Goal: Task Accomplishment & Management: Manage account settings

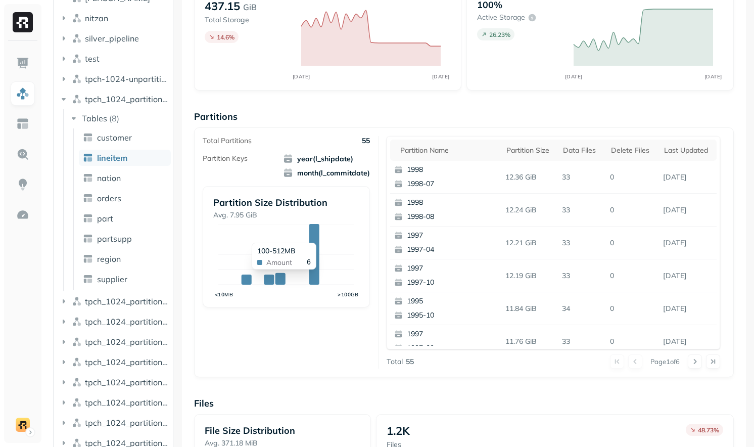
scroll to position [80, 0]
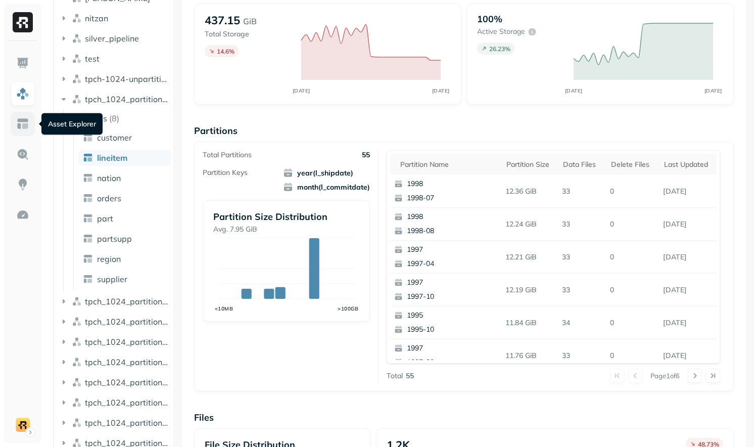
click at [27, 126] on img at bounding box center [22, 123] width 13 height 13
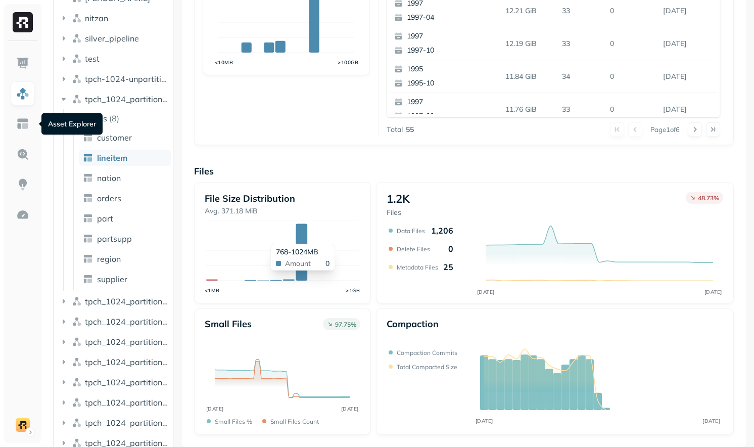
scroll to position [0, 0]
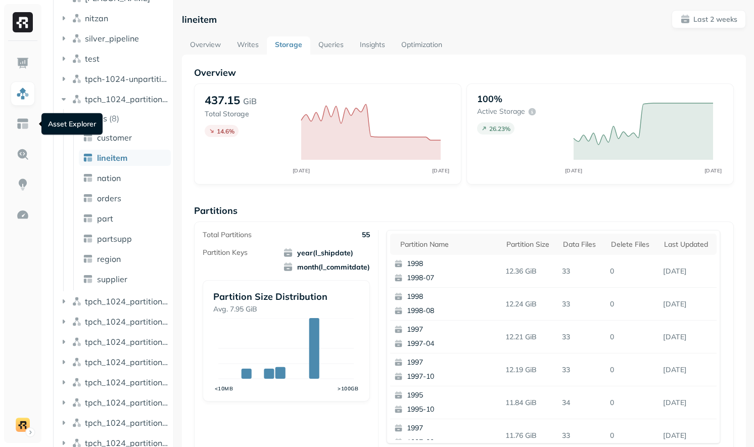
click at [250, 47] on link "Writes" at bounding box center [248, 45] width 38 height 18
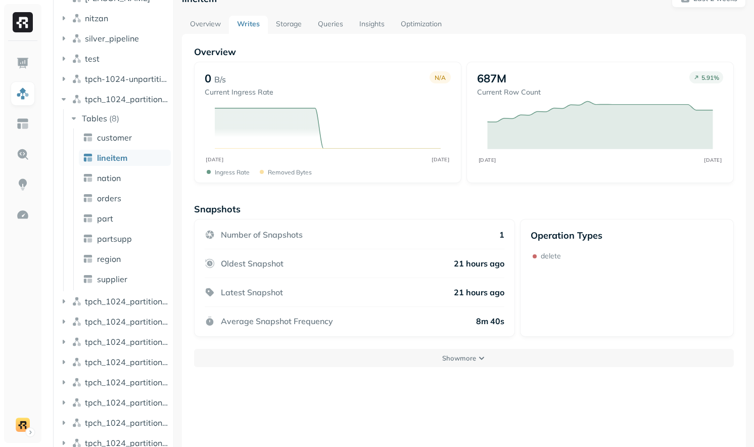
scroll to position [26, 0]
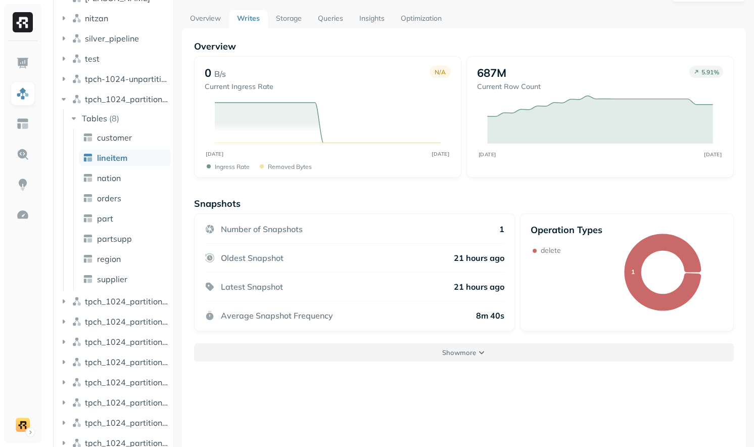
click at [436, 358] on button "Show more" at bounding box center [463, 352] width 539 height 18
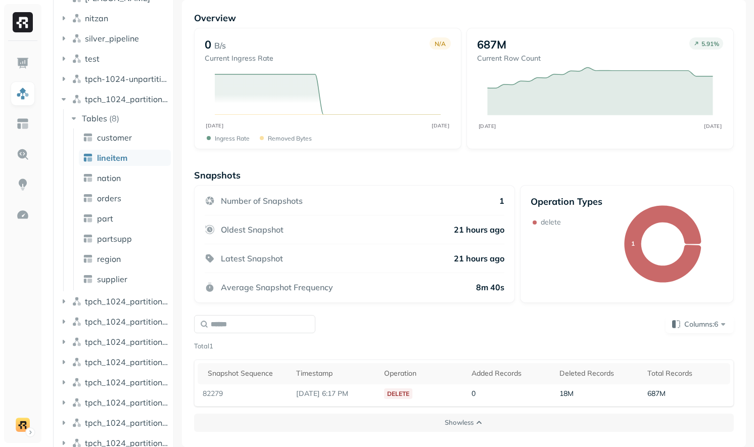
scroll to position [0, 0]
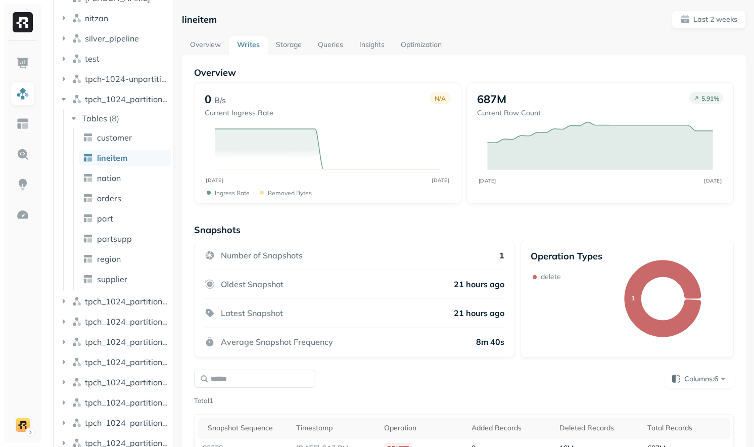
click at [287, 43] on link "Storage" at bounding box center [289, 45] width 42 height 18
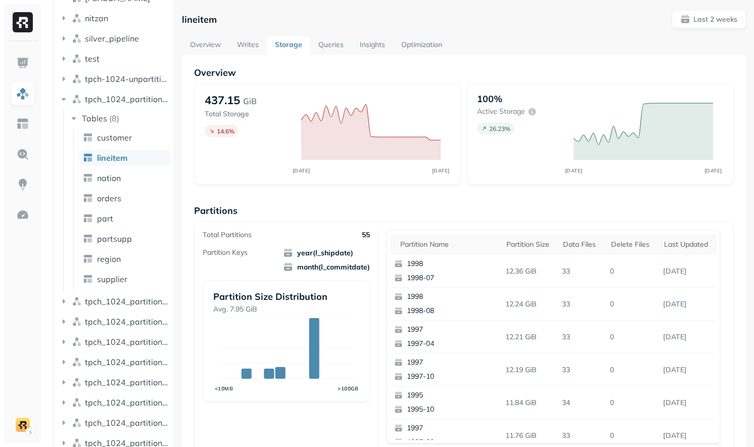
click at [435, 197] on div "Overview 437.15 GiB Total Storage 14.6 % SEP 10 SEP 24 100% Active storage 26.2…" at bounding box center [463, 413] width 539 height 693
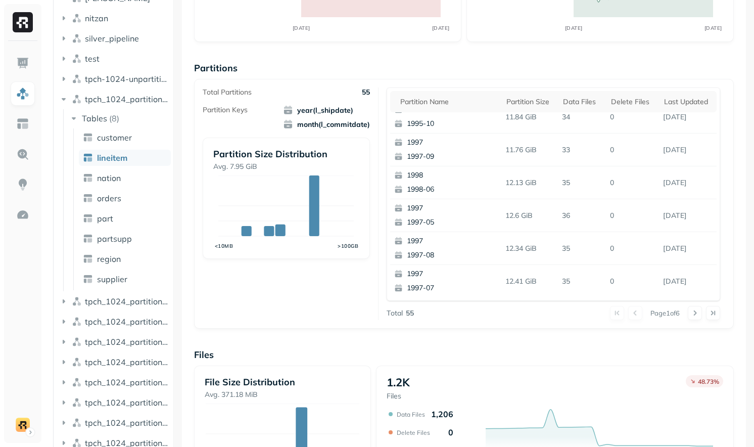
scroll to position [326, 0]
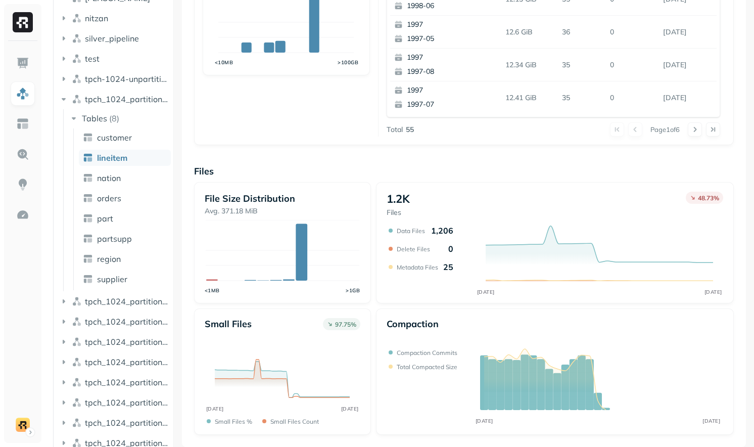
click at [592, 168] on p "Files" at bounding box center [463, 171] width 539 height 12
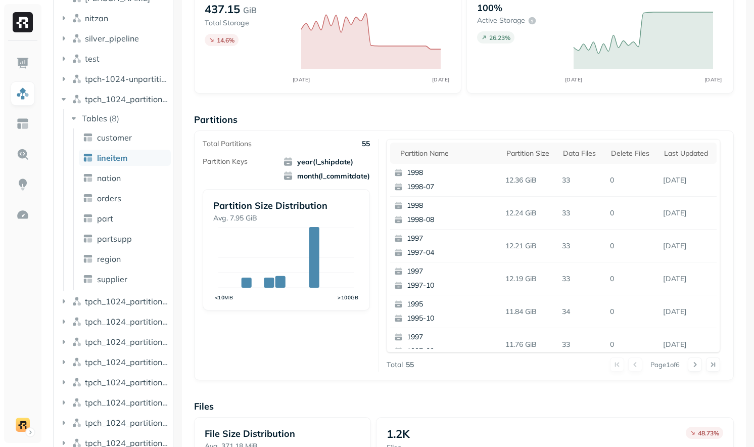
scroll to position [114, 0]
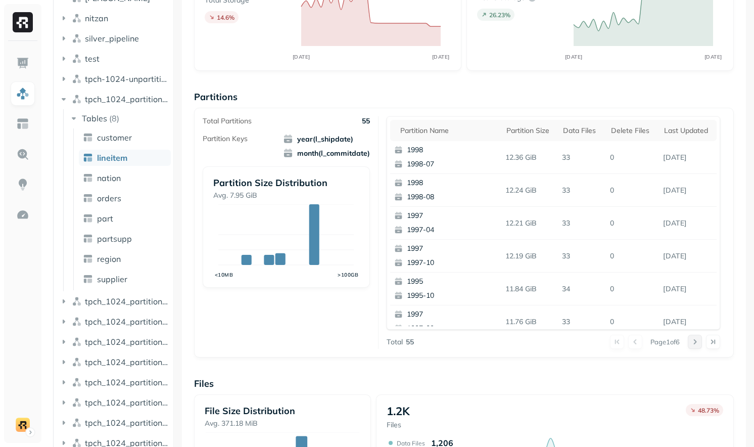
click at [692, 342] on button at bounding box center [694, 341] width 14 height 14
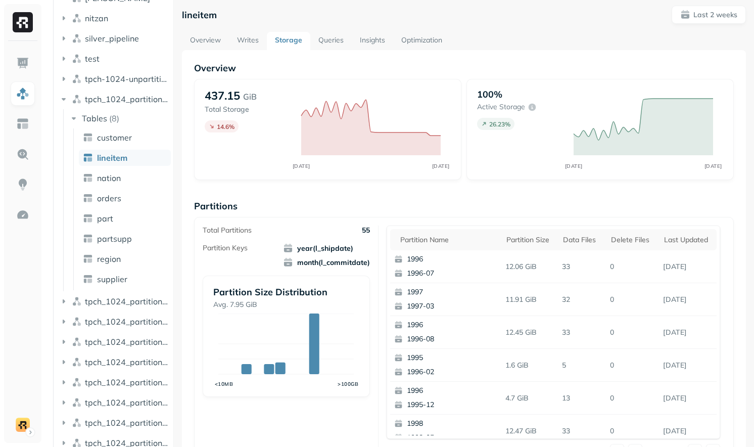
scroll to position [0, 0]
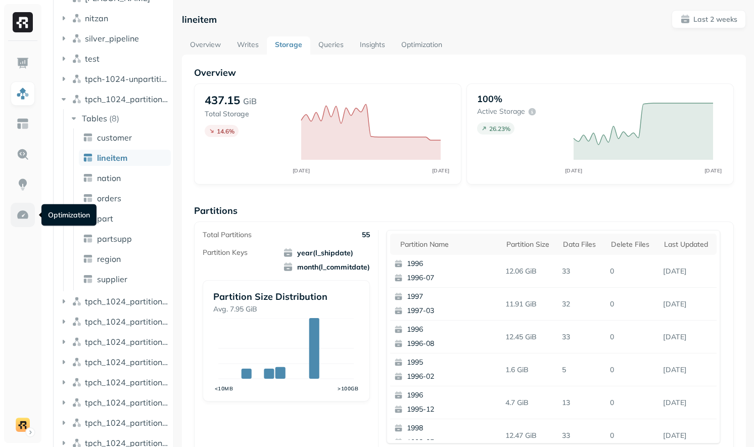
click at [23, 210] on img at bounding box center [22, 214] width 13 height 13
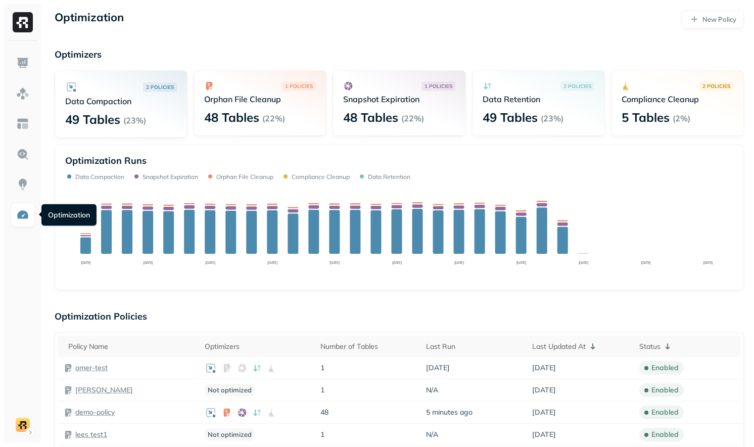
scroll to position [779, 0]
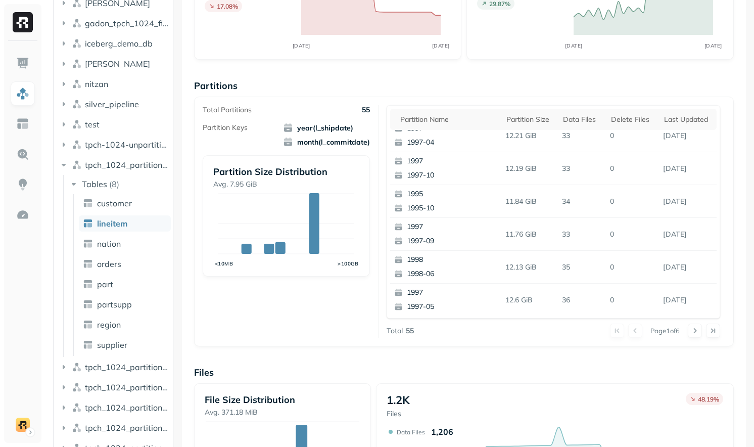
scroll to position [117, 0]
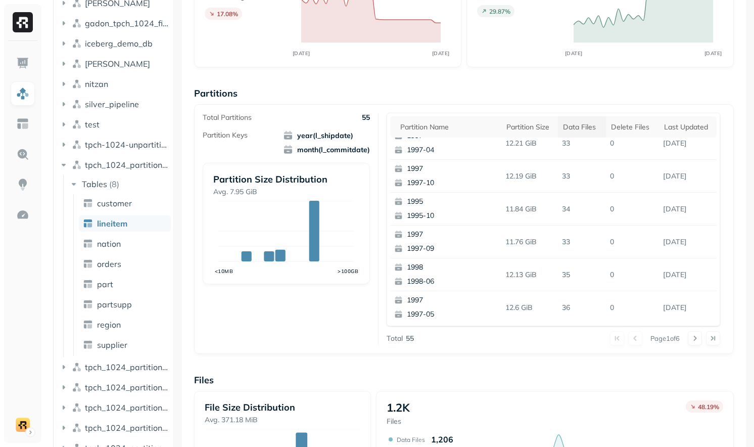
click at [582, 128] on div "Data Files" at bounding box center [582, 127] width 38 height 10
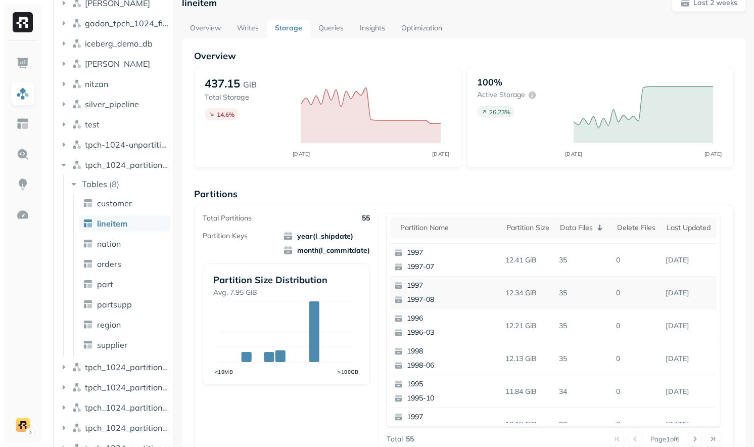
scroll to position [0, 0]
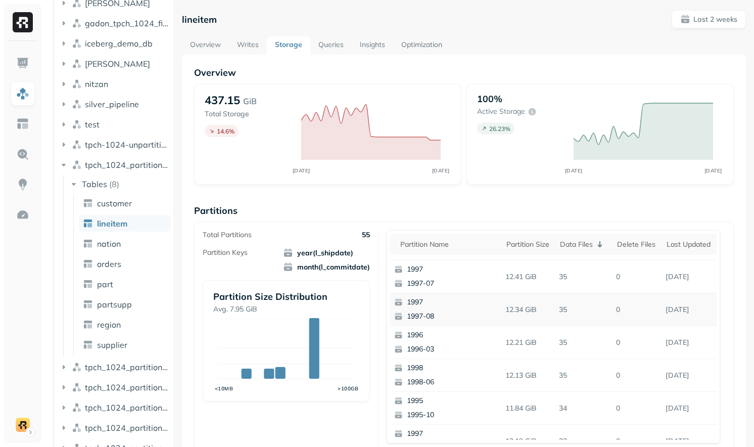
click at [213, 32] on div "lineitem Last 2 weeks Overview Writes Storage Queries Insights Optimization Ove…" at bounding box center [464, 391] width 564 height 762
click at [212, 36] on link "Overview" at bounding box center [205, 45] width 47 height 18
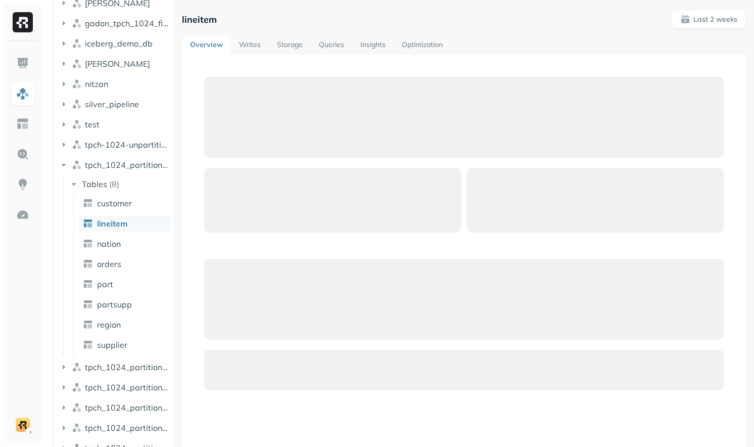
click at [208, 52] on link "Overview" at bounding box center [206, 45] width 49 height 18
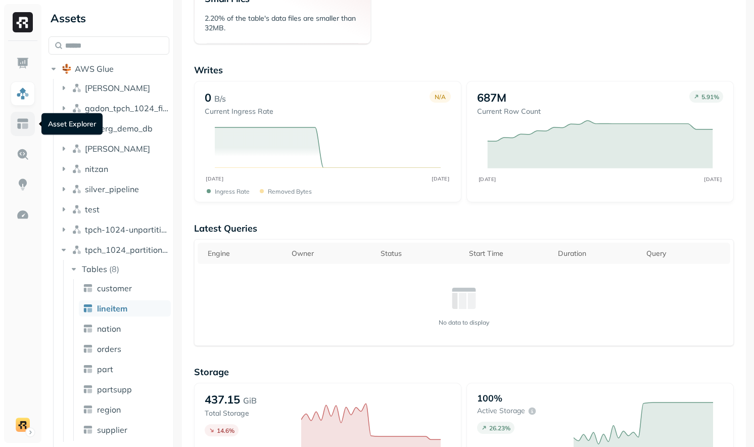
click at [19, 126] on img at bounding box center [22, 123] width 13 height 13
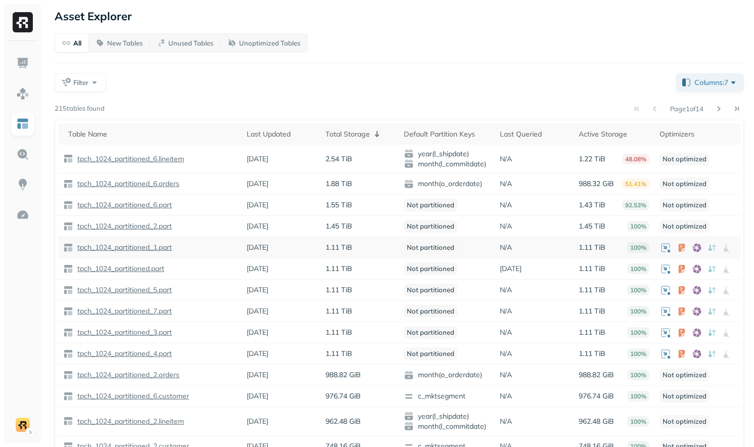
scroll to position [64, 0]
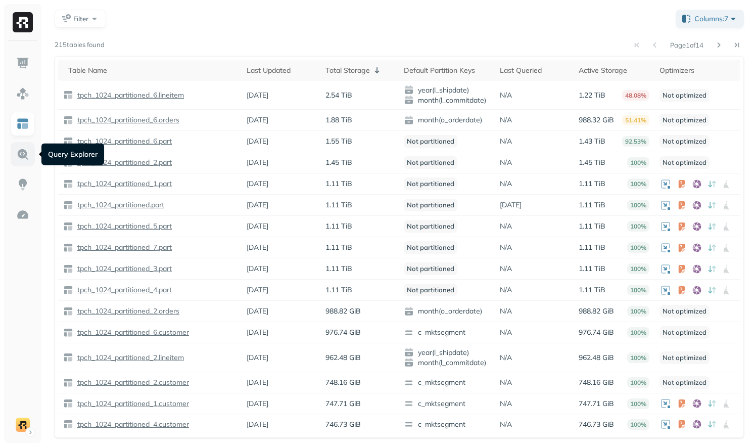
click at [27, 154] on img at bounding box center [22, 153] width 13 height 13
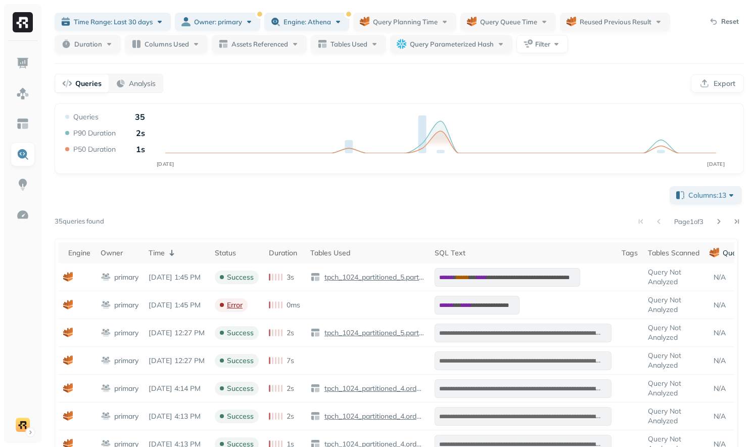
scroll to position [27, 0]
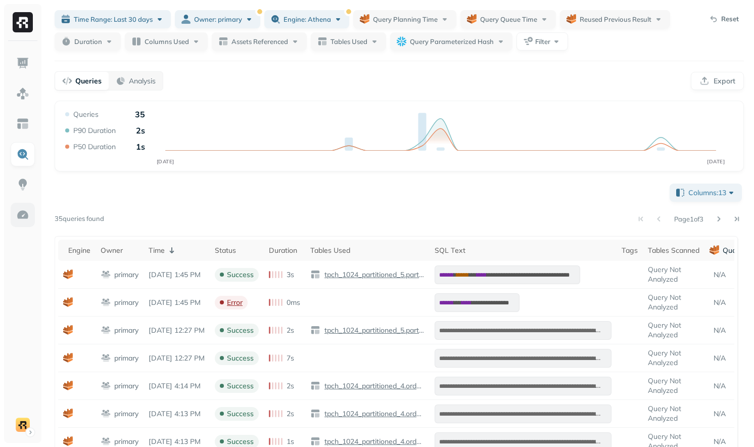
click at [20, 219] on img at bounding box center [22, 214] width 13 height 13
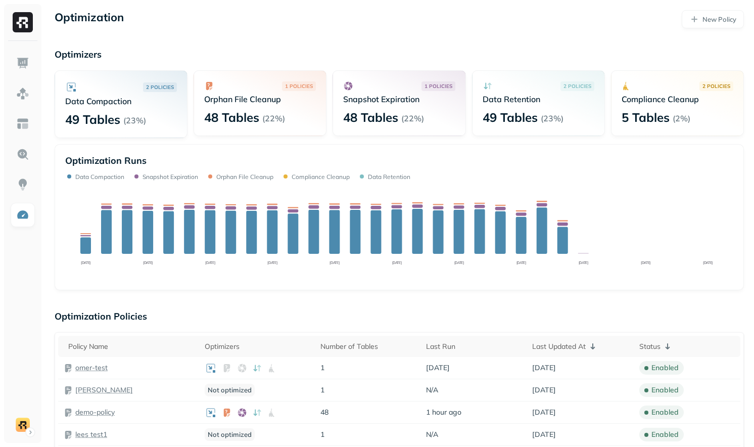
click at [37, 95] on div at bounding box center [22, 242] width 37 height 402
click at [15, 95] on link at bounding box center [23, 93] width 24 height 24
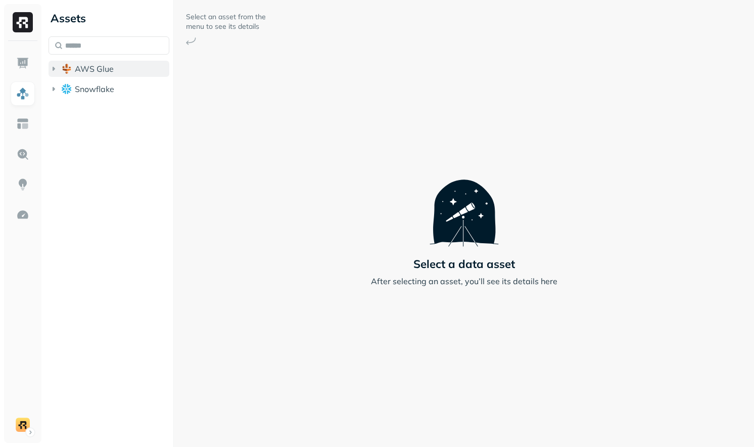
click at [106, 71] on span "AWS Glue" at bounding box center [94, 69] width 39 height 10
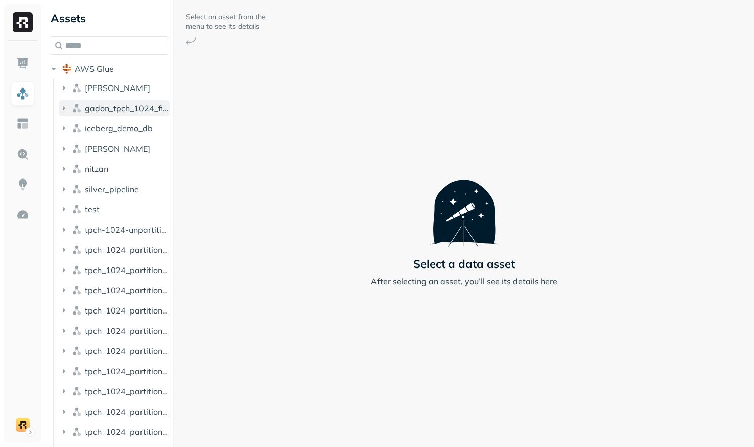
click at [95, 103] on span "gadon_tpch_1024_filesizes_test" at bounding box center [127, 108] width 85 height 10
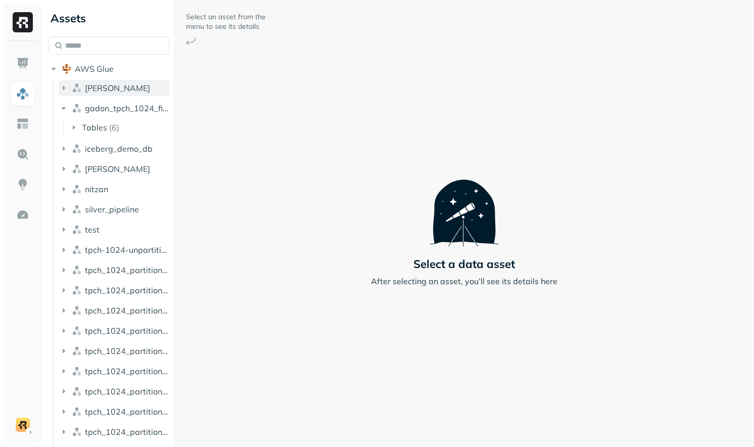
click at [100, 88] on span "[PERSON_NAME]" at bounding box center [117, 88] width 65 height 10
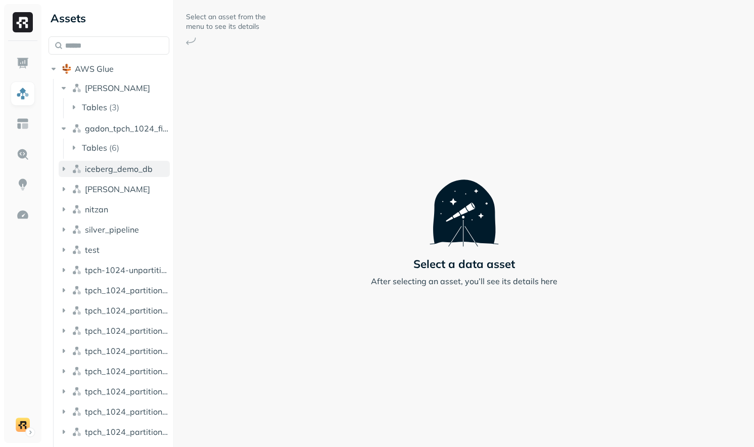
click at [124, 175] on button "iceberg_demo_db" at bounding box center [114, 169] width 111 height 16
click at [119, 192] on p "( 59 )" at bounding box center [116, 188] width 15 height 10
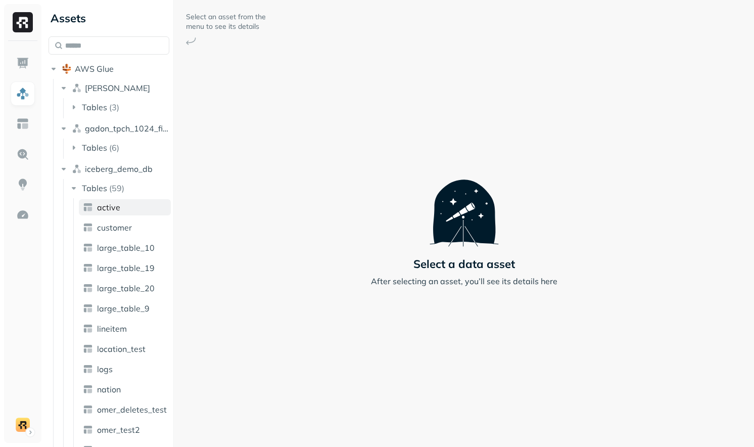
click at [119, 212] on span "active" at bounding box center [108, 207] width 23 height 10
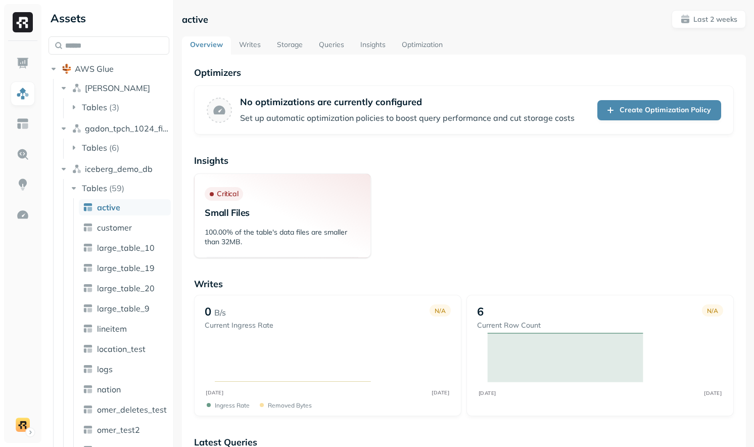
click at [253, 42] on link "Writes" at bounding box center [250, 45] width 38 height 18
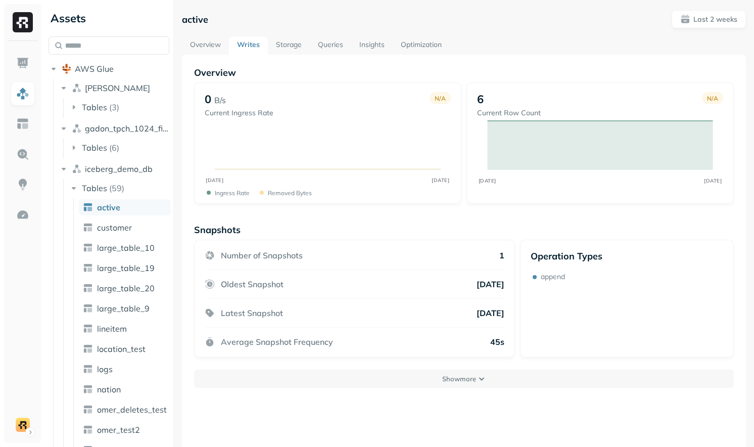
scroll to position [55, 0]
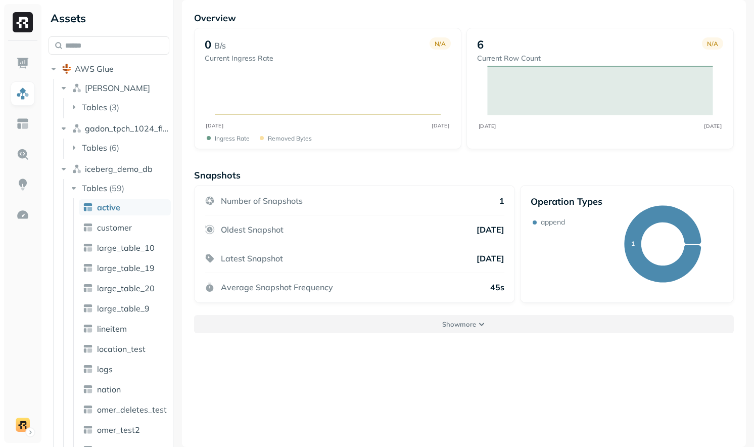
click at [415, 327] on button "Show more" at bounding box center [463, 324] width 539 height 18
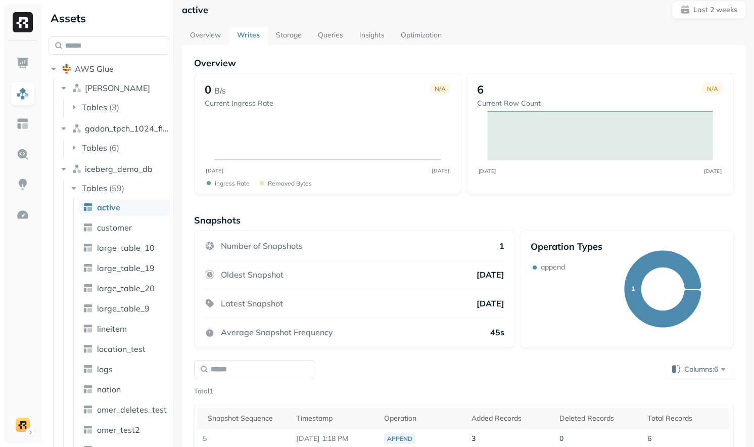
scroll to position [0, 0]
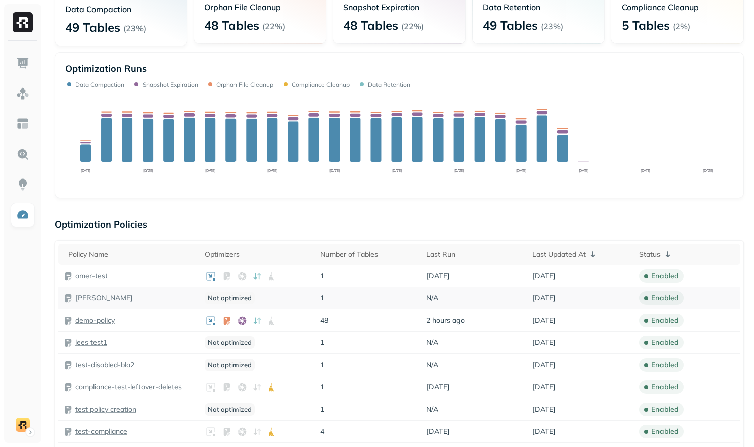
scroll to position [94, 0]
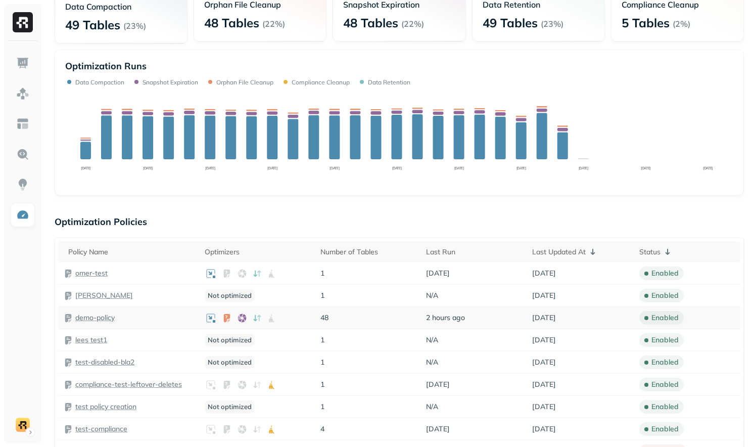
click at [106, 317] on p "demo-policy" at bounding box center [94, 318] width 39 height 10
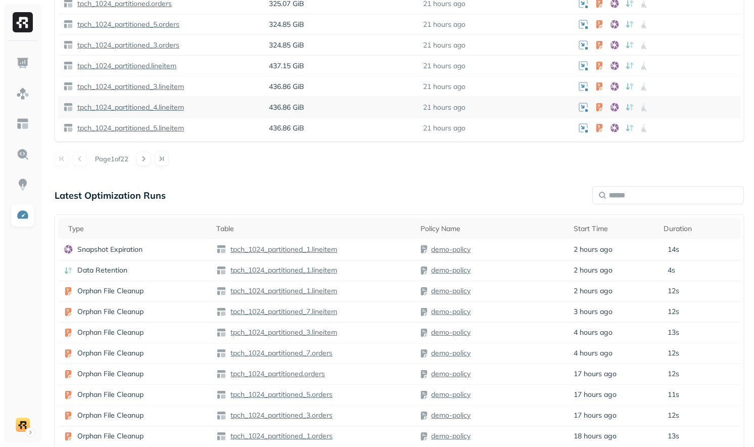
scroll to position [758, 0]
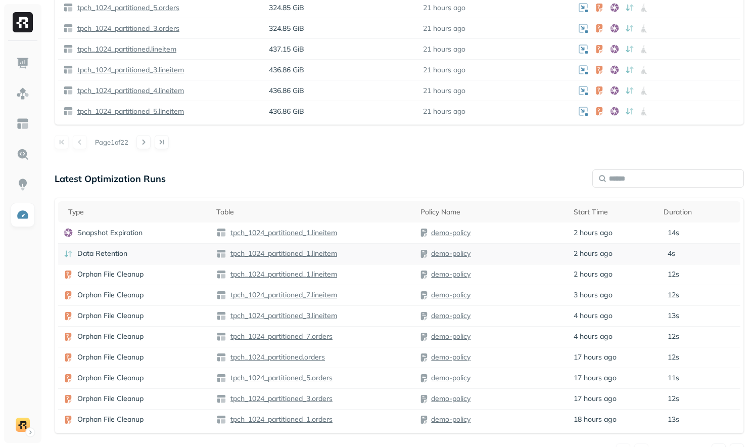
click at [367, 254] on div "tpch_1024_partitioned_1.lineitem" at bounding box center [313, 254] width 194 height 10
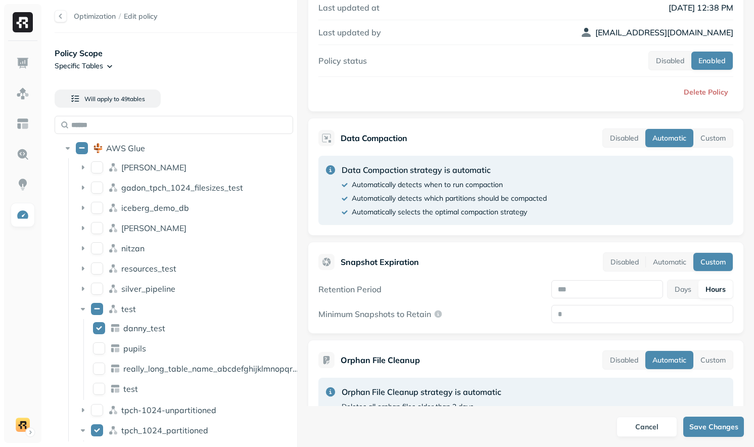
scroll to position [116, 0]
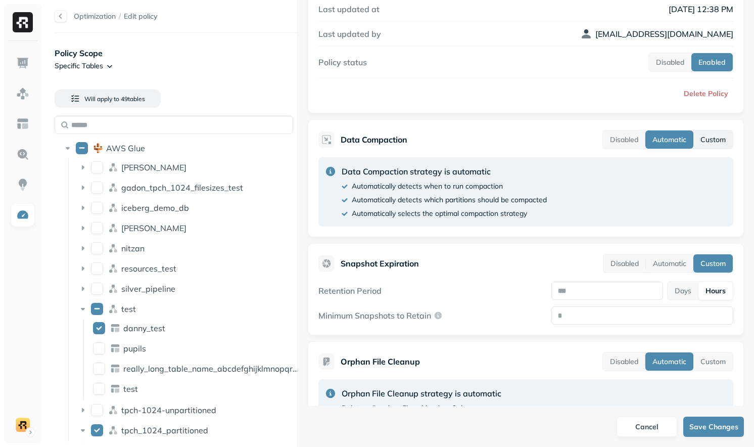
click at [716, 139] on button "Custom" at bounding box center [712, 139] width 39 height 18
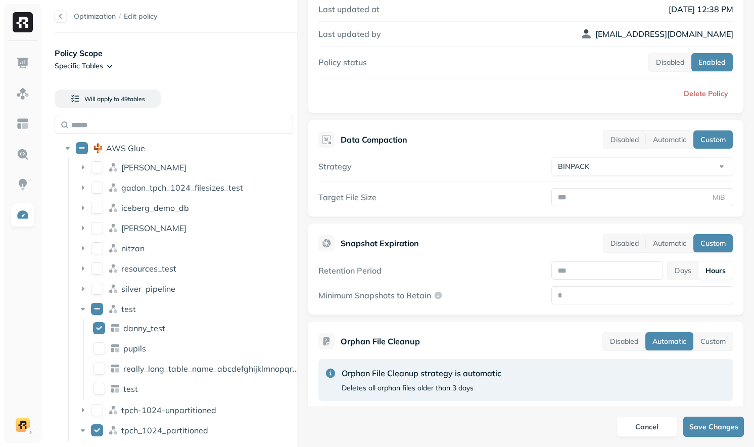
click at [669, 149] on div "Data Compaction Disabled Automatic Custom Strategy BINPACK ******* **** Target …" at bounding box center [526, 167] width 436 height 97
click at [669, 141] on button "Automatic" at bounding box center [669, 139] width 47 height 18
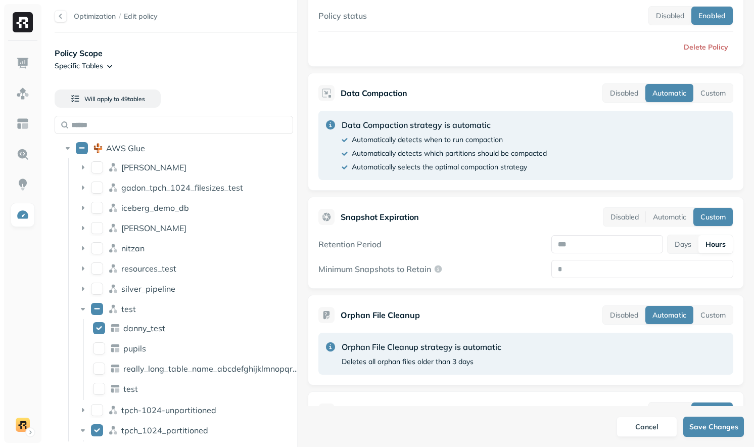
scroll to position [163, 0]
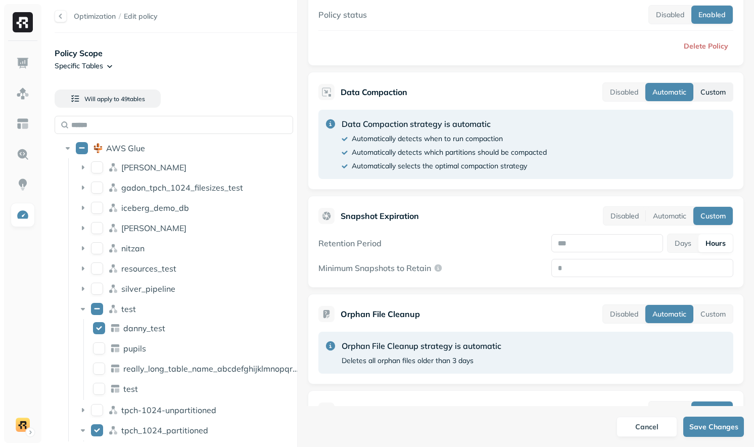
click at [703, 96] on button "Custom" at bounding box center [712, 92] width 39 height 18
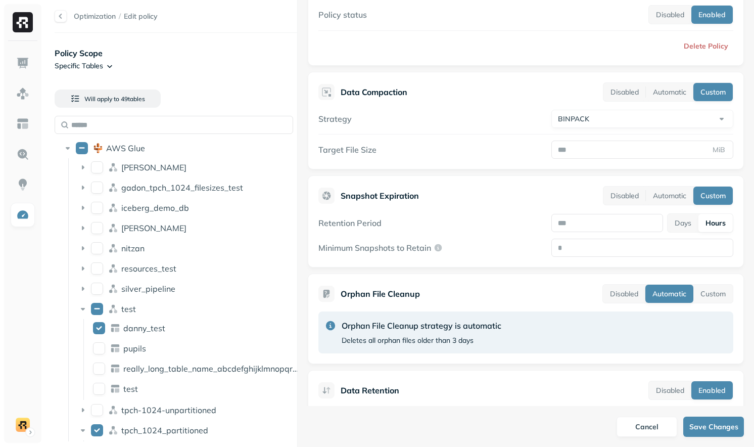
click at [627, 128] on div "Strategy BINPACK ******* **** Target File Size MiB" at bounding box center [525, 134] width 415 height 49
click at [627, 117] on html "Optimization / Edit policy Policy Scope Specific Tables Will apply to 49 table …" at bounding box center [377, 223] width 754 height 447
select select "****"
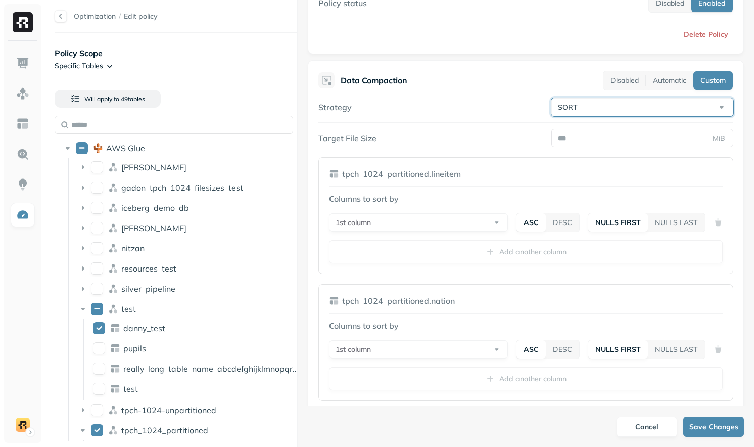
scroll to position [176, 0]
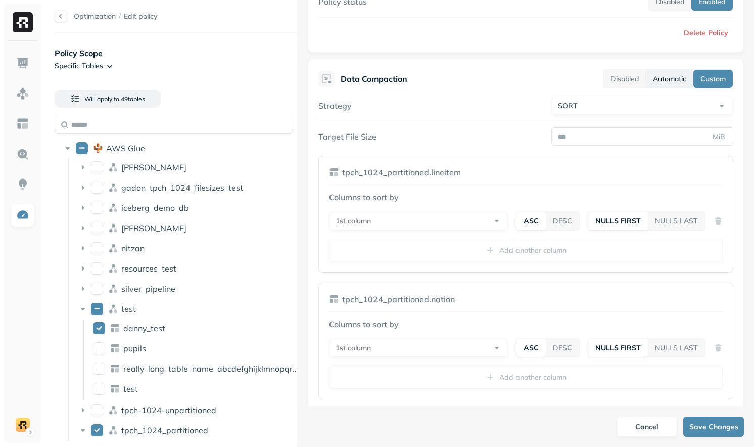
click at [652, 83] on button "Automatic" at bounding box center [669, 79] width 47 height 18
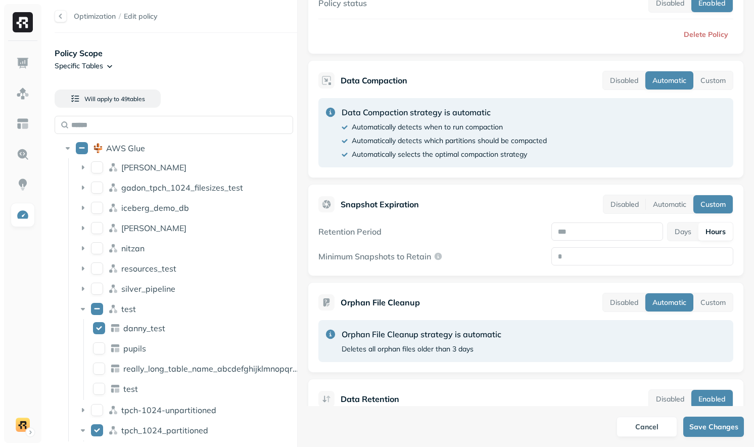
scroll to position [209, 0]
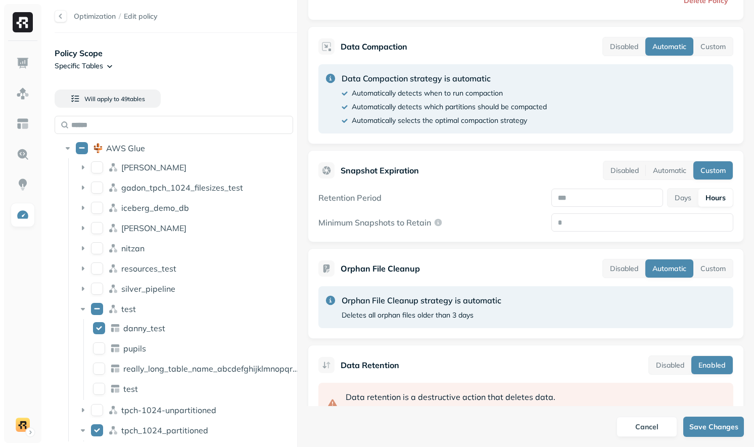
click at [666, 368] on button "Disabled" at bounding box center [670, 365] width 42 height 18
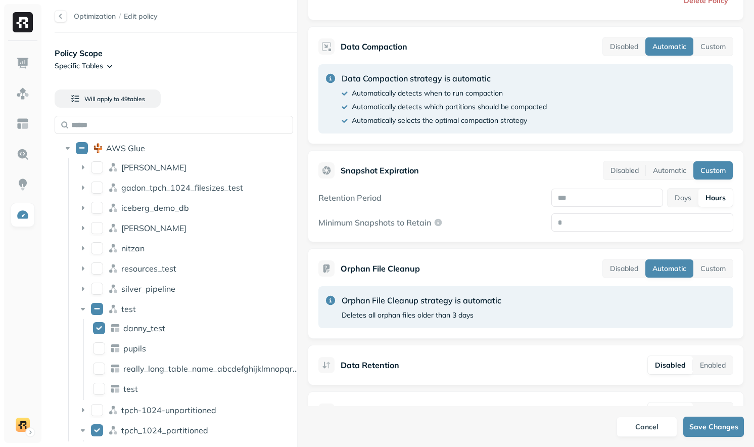
scroll to position [244, 0]
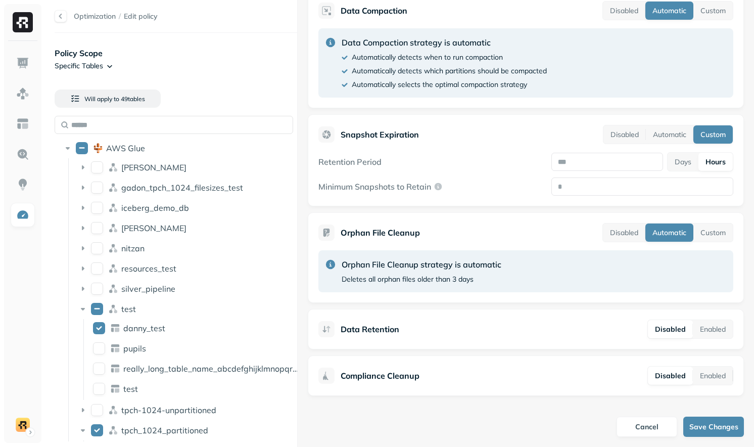
click at [684, 370] on button "Disabled" at bounding box center [670, 375] width 45 height 18
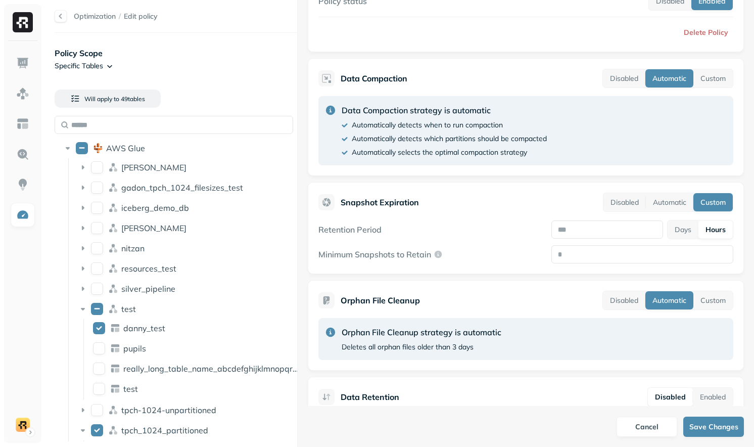
scroll to position [168, 0]
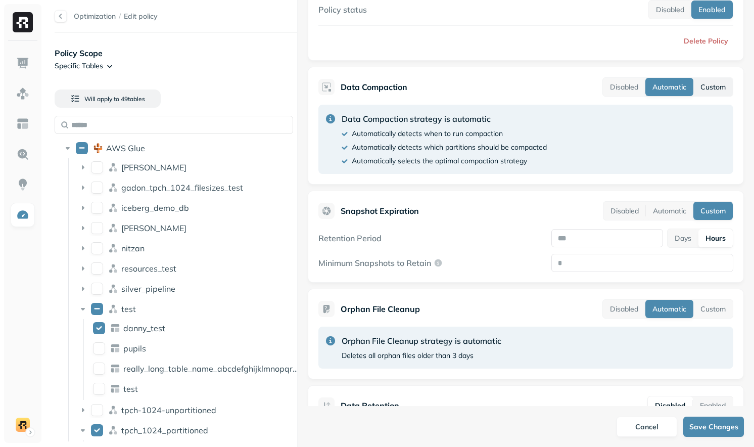
click at [714, 85] on button "Custom" at bounding box center [712, 87] width 39 height 18
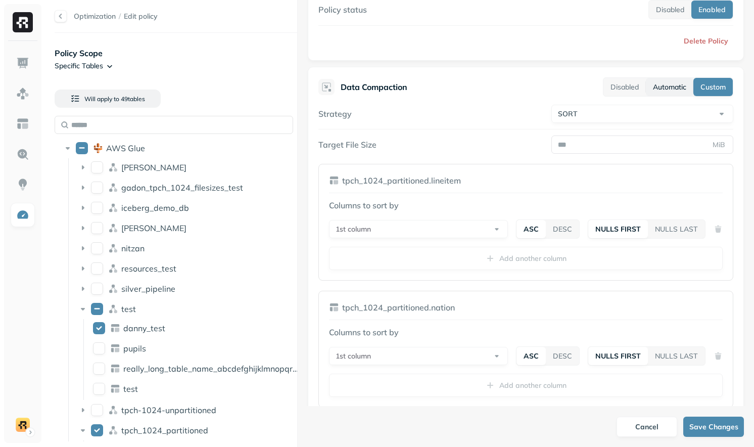
click at [670, 82] on button "Automatic" at bounding box center [669, 87] width 47 height 18
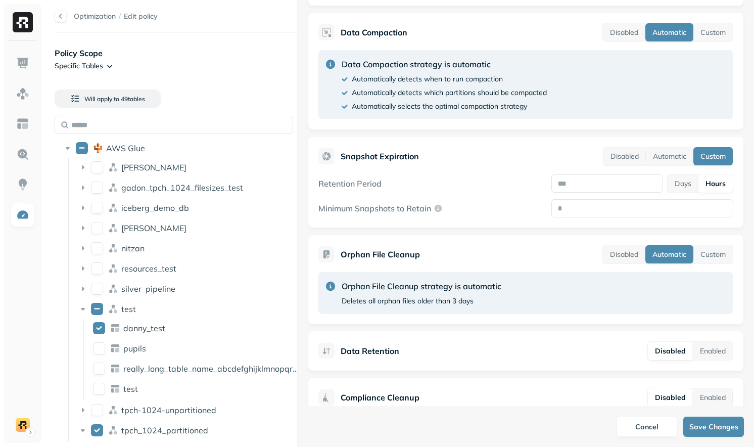
scroll to position [244, 0]
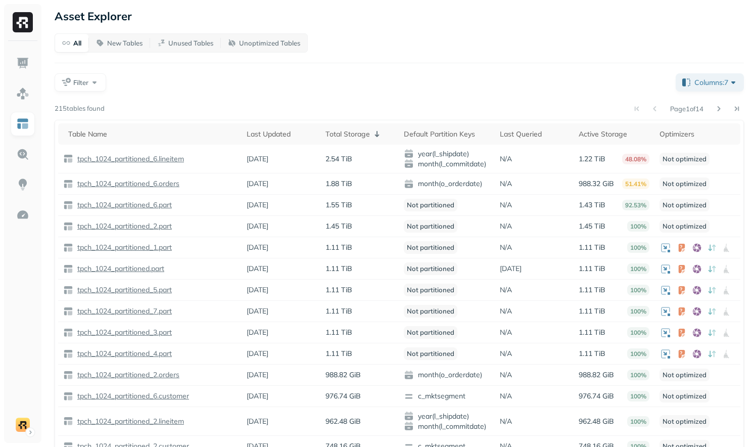
click at [724, 70] on div "All New Tables Unused Tables Unoptimized Tables Filter Columns: 7 Page 1 of 14 …" at bounding box center [399, 267] width 689 height 468
click at [723, 78] on span "Columns: 7" at bounding box center [716, 82] width 44 height 10
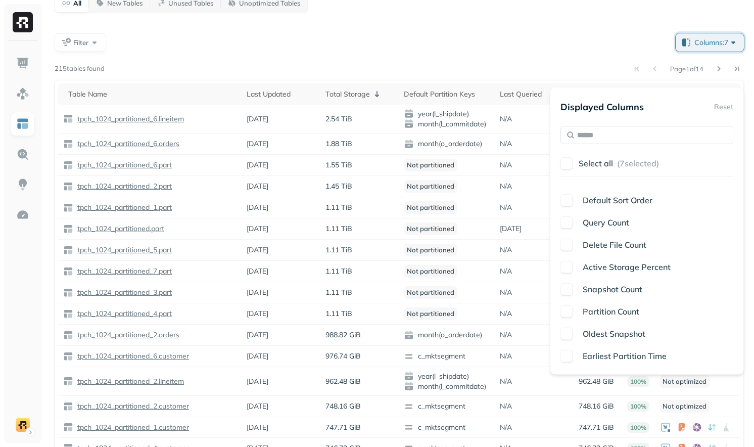
scroll to position [58, 0]
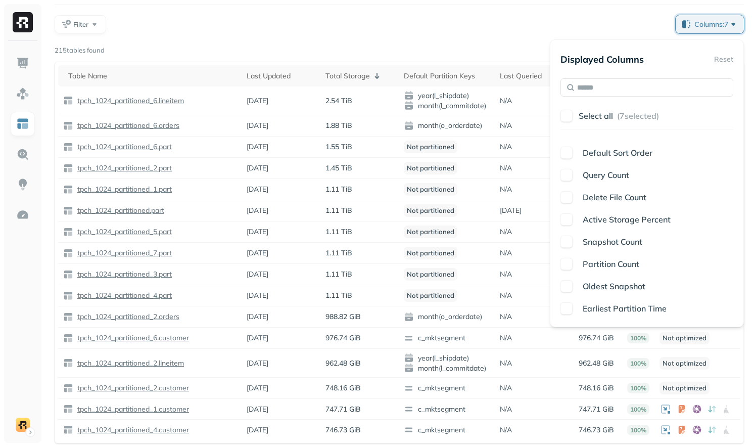
click at [528, 56] on div "Page 1 of 14" at bounding box center [424, 50] width 639 height 14
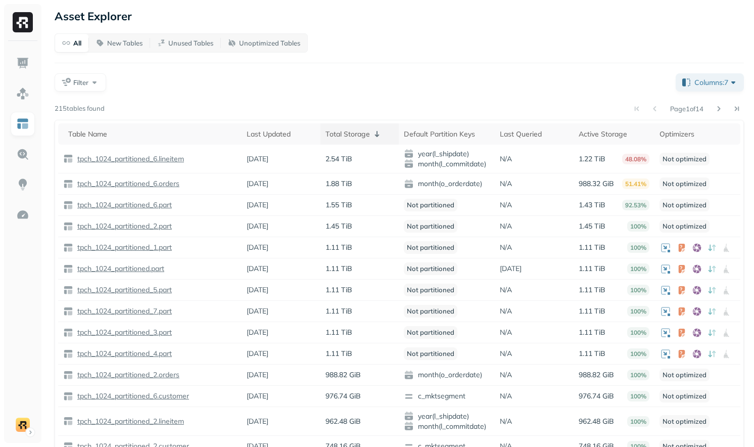
scroll to position [64, 0]
